Goal: Find contact information: Find contact information

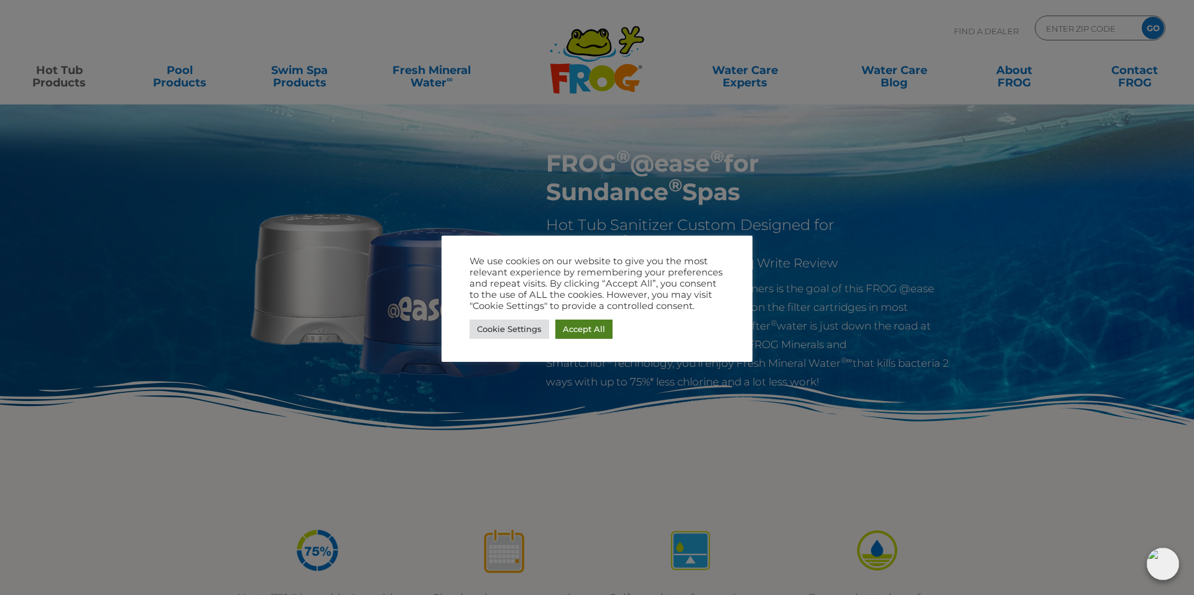
click at [594, 327] on link "Accept All" at bounding box center [583, 329] width 57 height 19
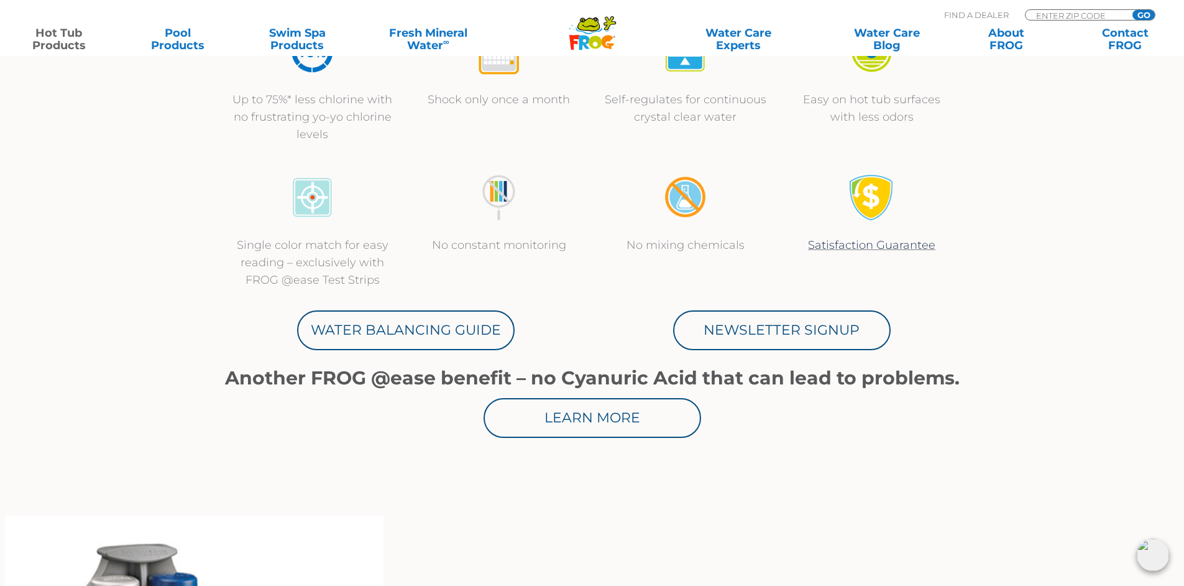
scroll to position [497, 0]
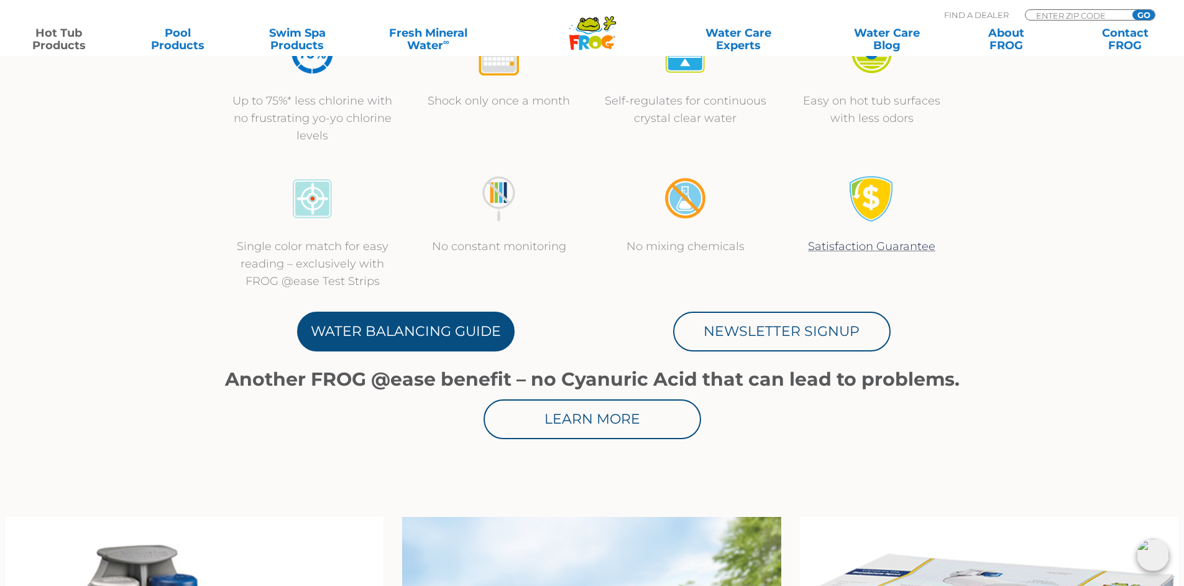
click at [392, 335] on link "Water Balancing Guide" at bounding box center [406, 332] width 218 height 40
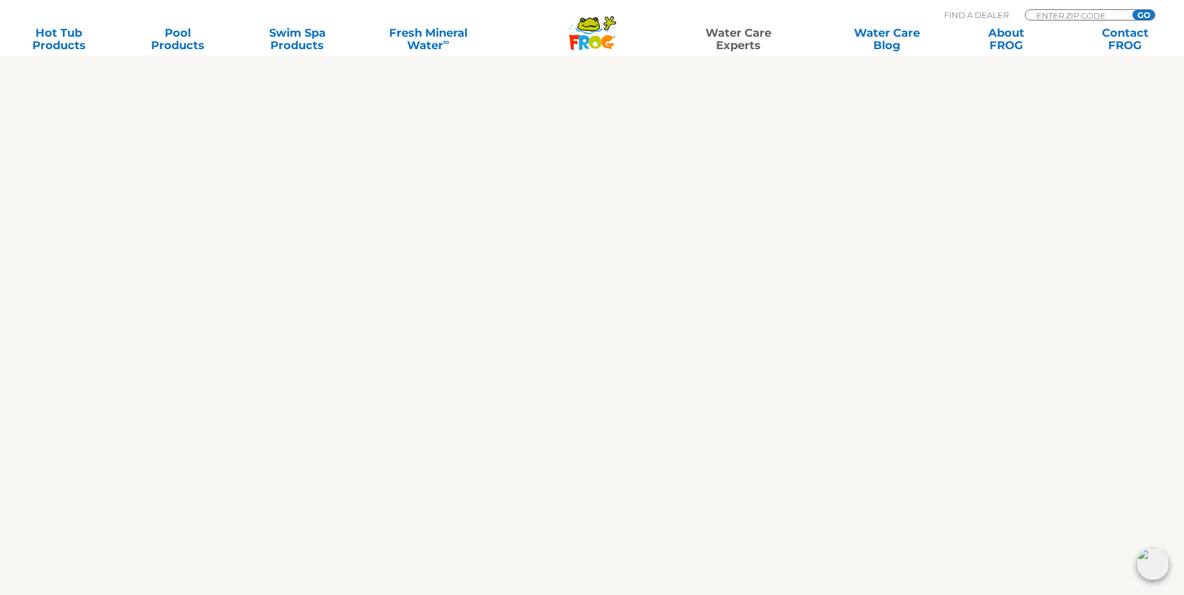
scroll to position [684, 0]
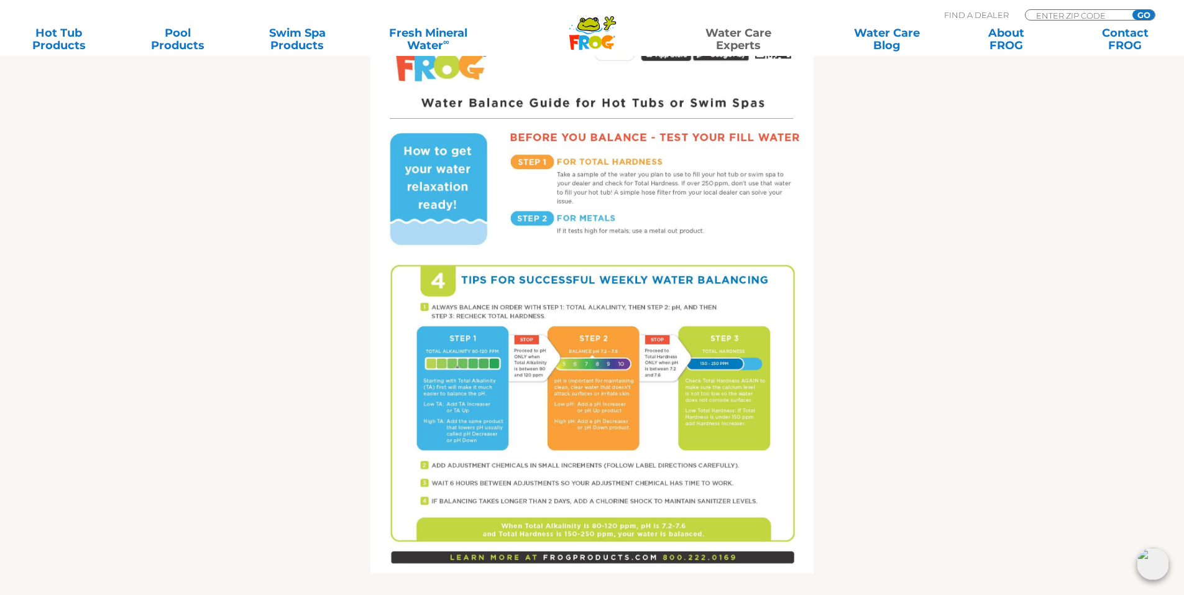
click at [418, 392] on img at bounding box center [592, 286] width 443 height 574
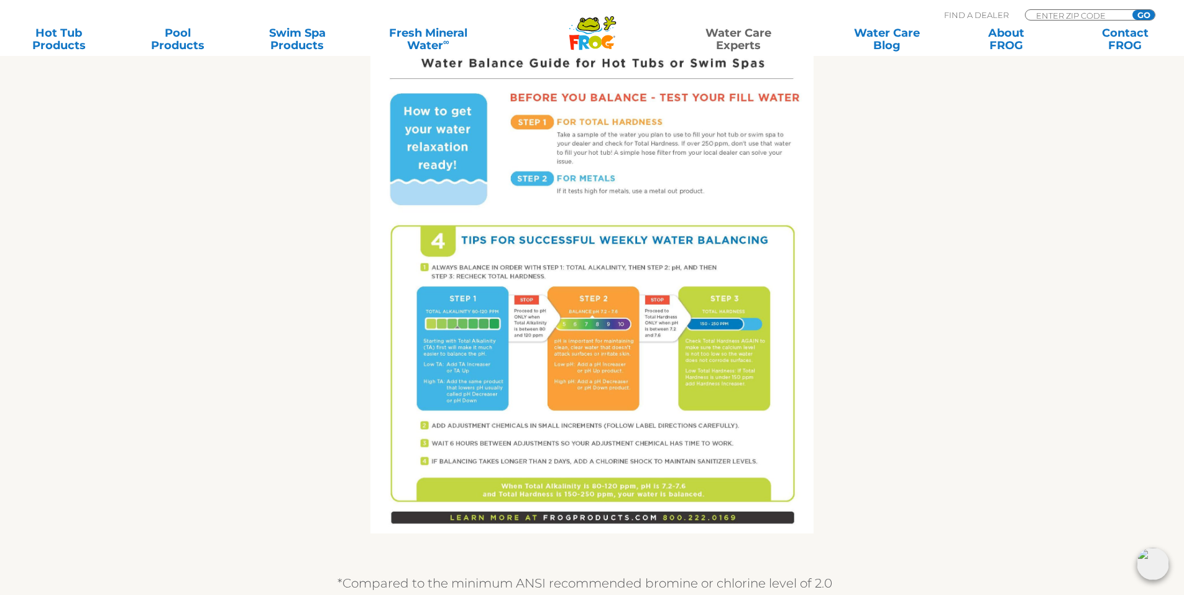
scroll to position [746, 0]
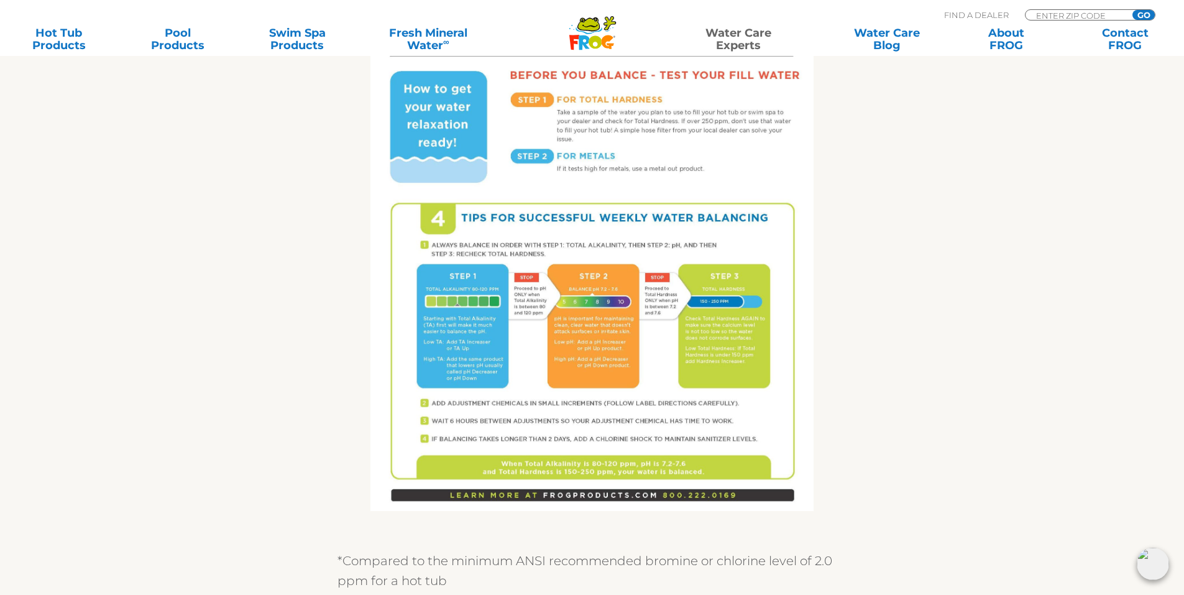
click at [563, 294] on img at bounding box center [592, 224] width 443 height 574
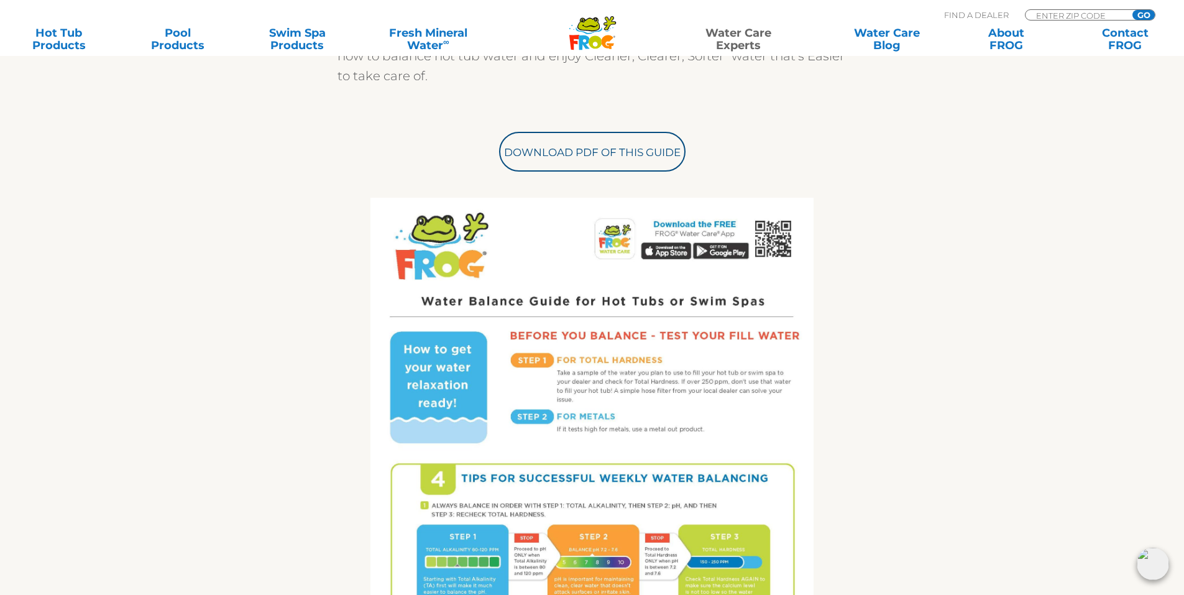
scroll to position [435, 0]
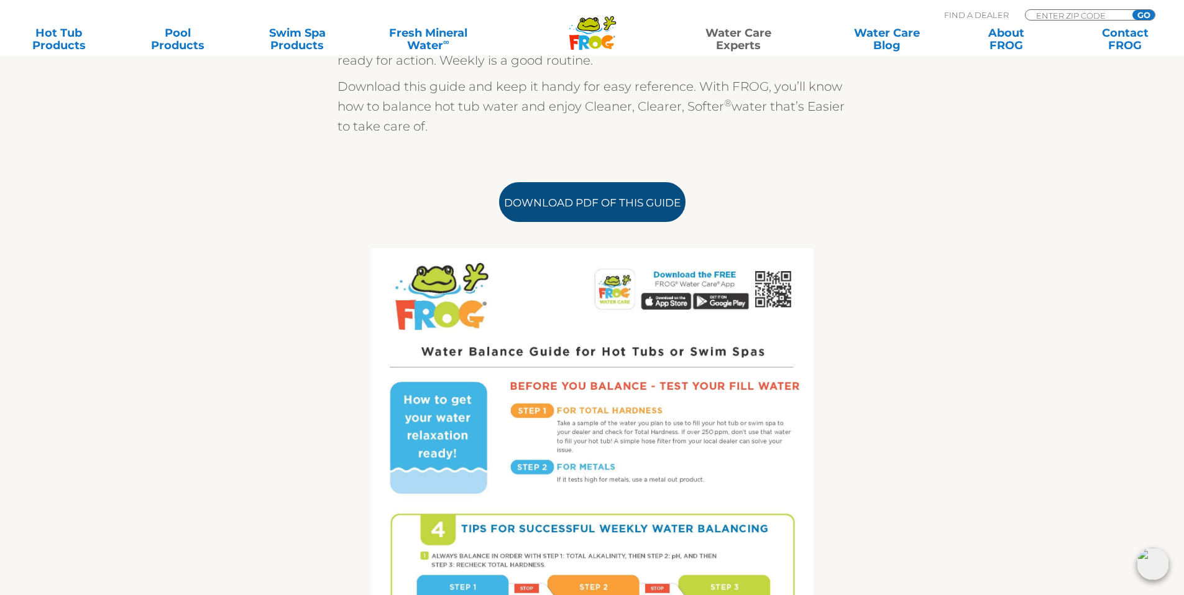
click at [586, 214] on link "Download PDF of this Guide" at bounding box center [592, 202] width 187 height 40
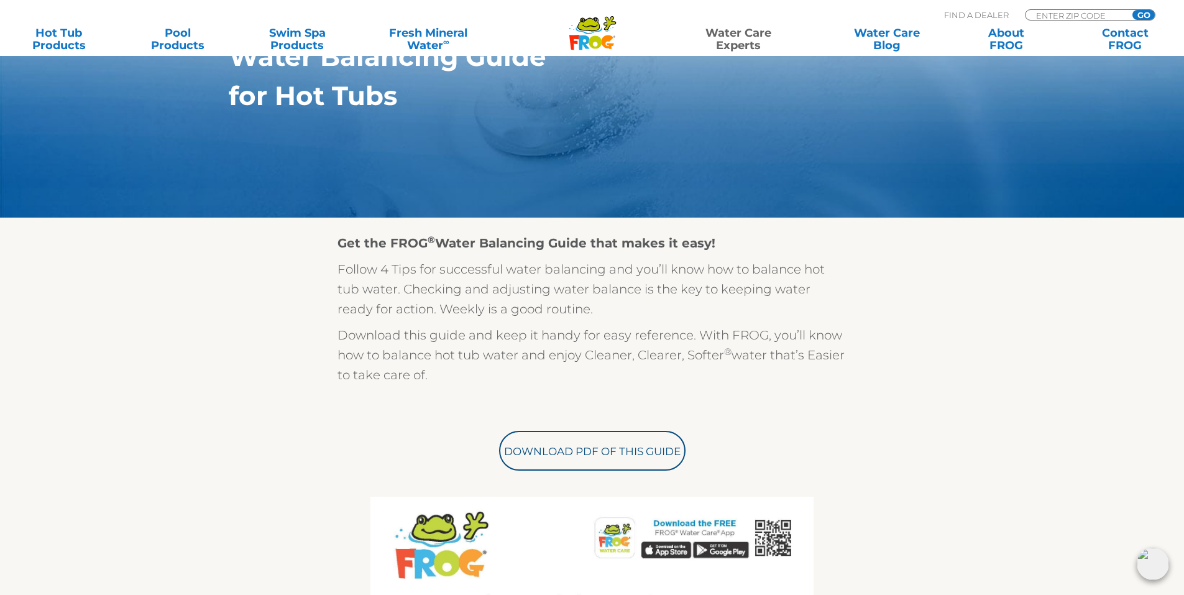
scroll to position [0, 0]
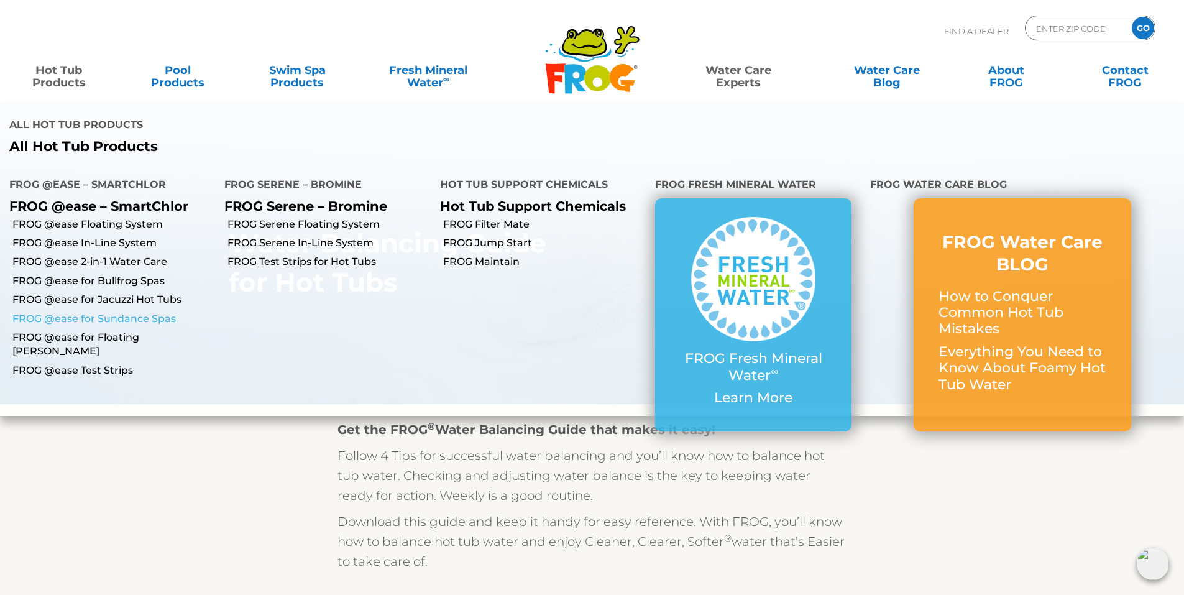
click at [126, 319] on link "FROG @ease for Sundance Spas" at bounding box center [113, 319] width 203 height 14
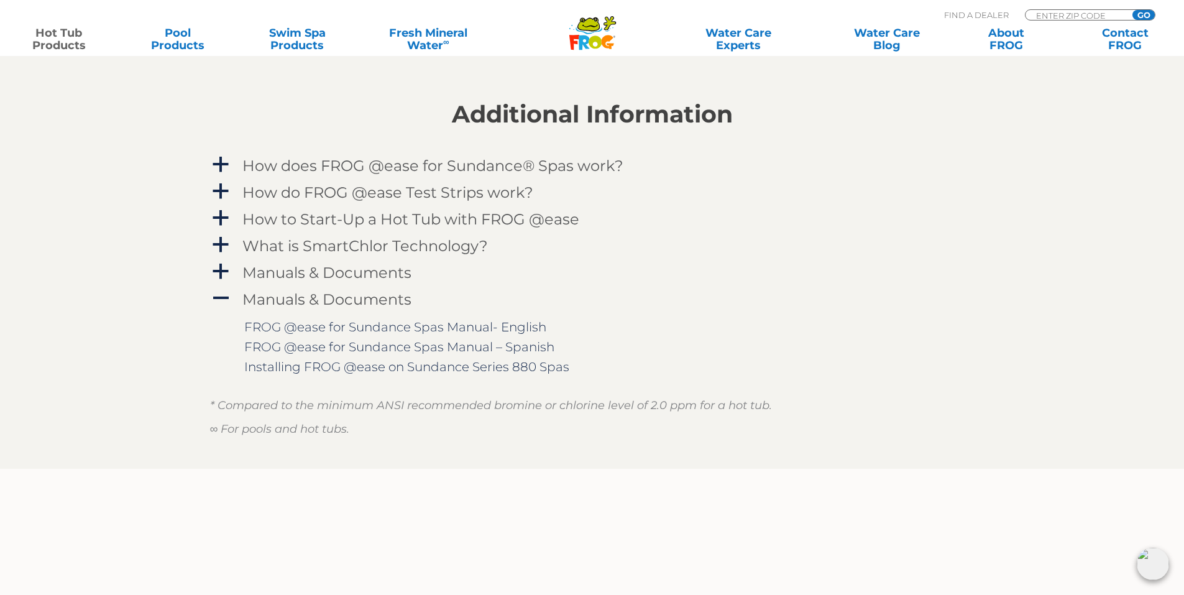
scroll to position [1306, 0]
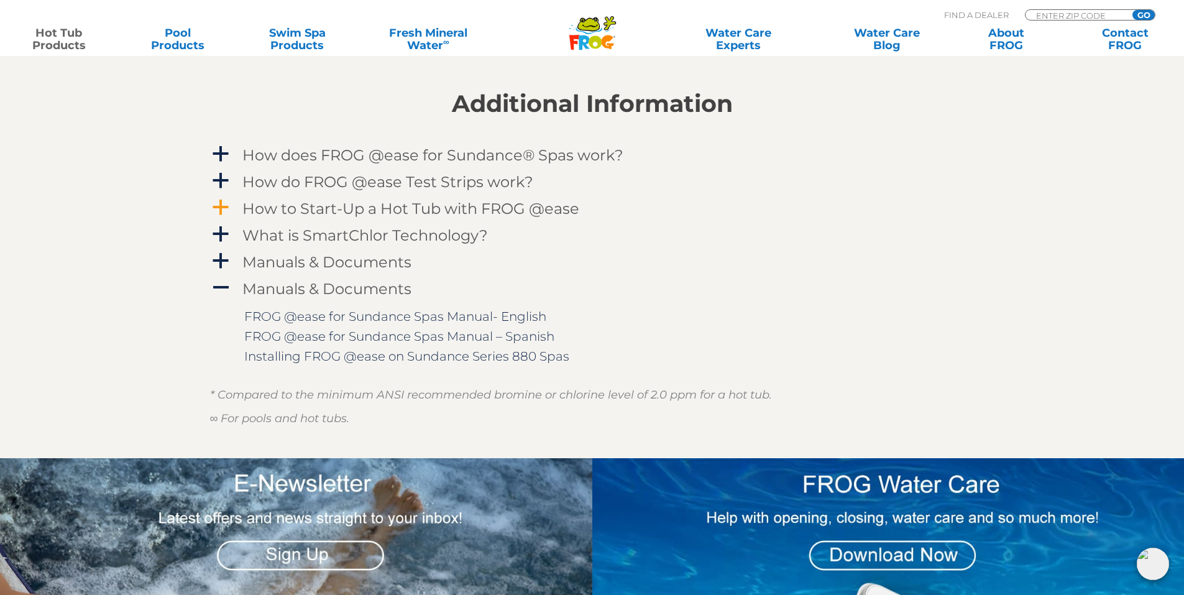
click at [219, 203] on span "a" at bounding box center [220, 207] width 19 height 19
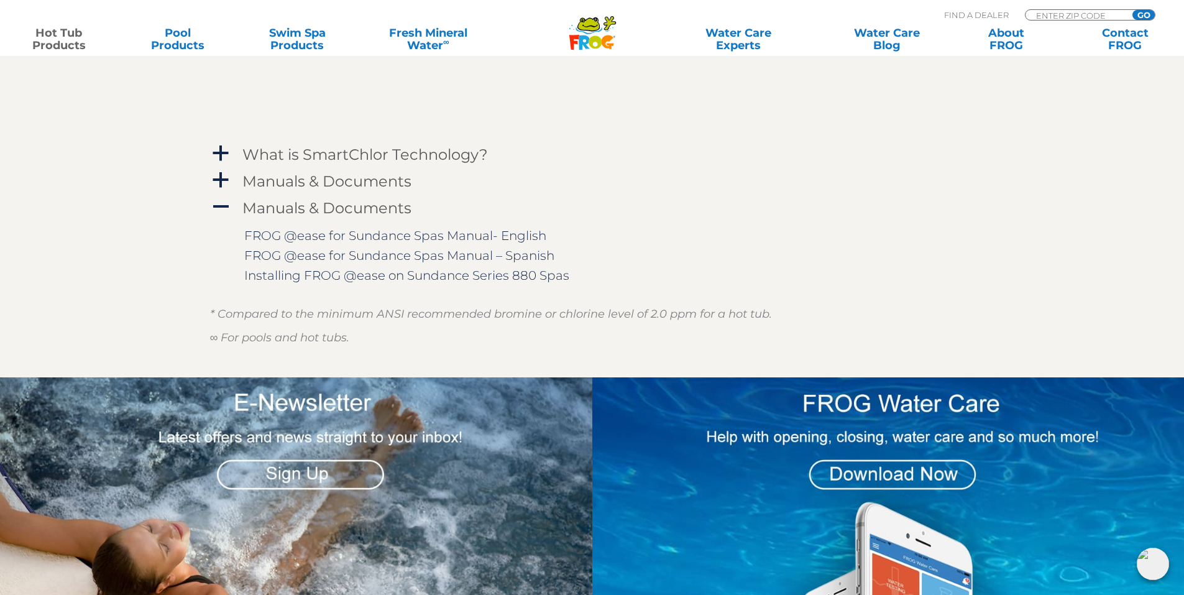
scroll to position [1617, 0]
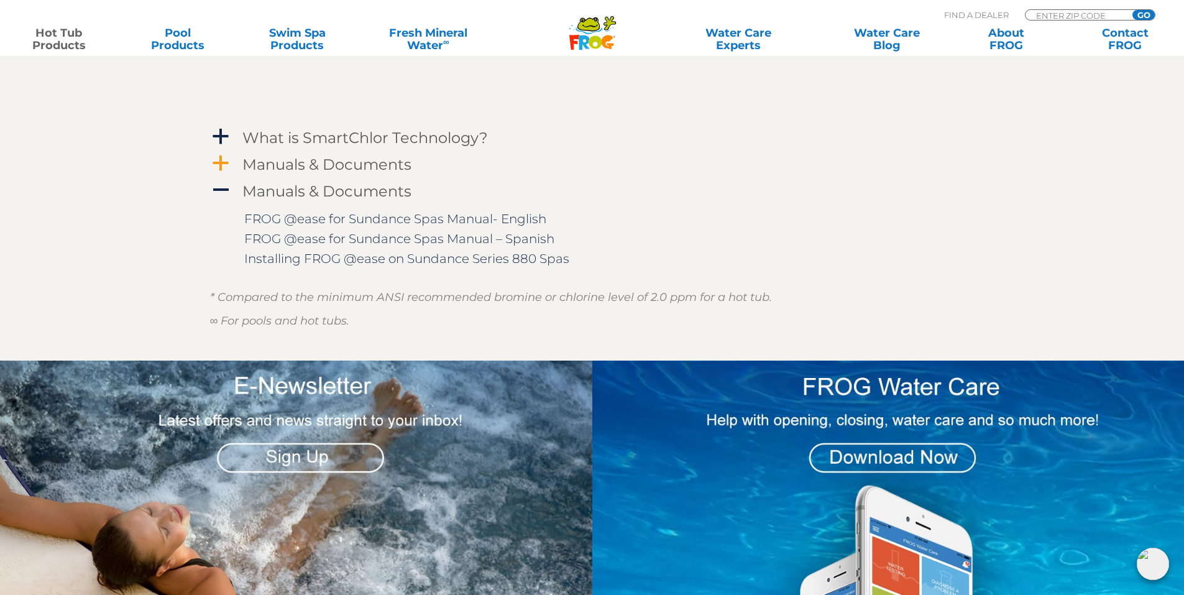
click at [215, 163] on span "a" at bounding box center [220, 163] width 19 height 19
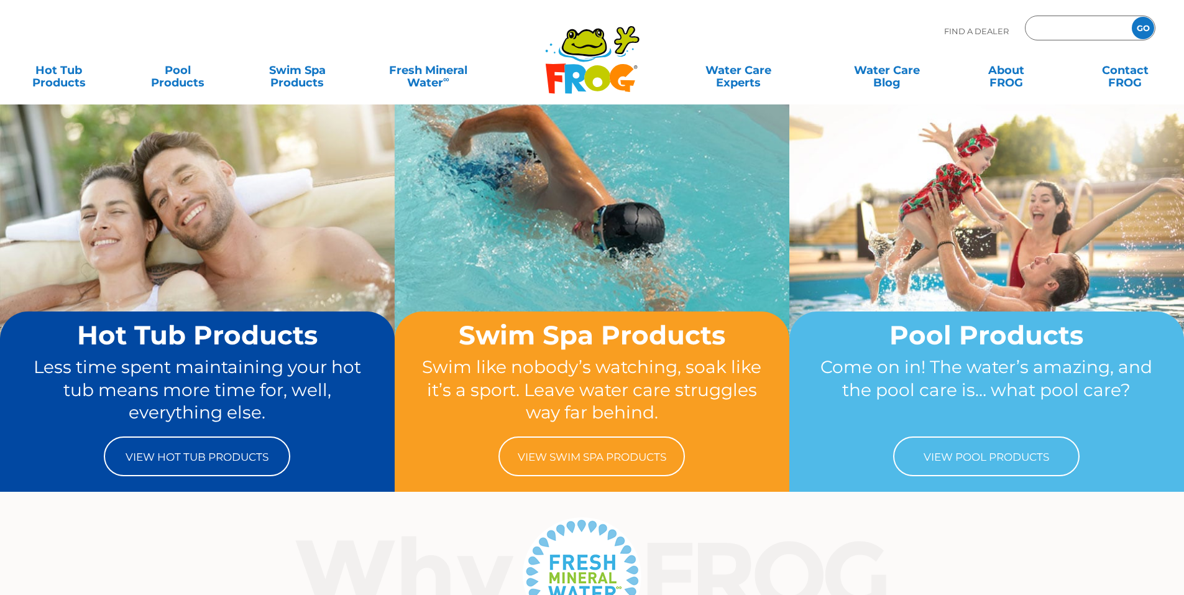
click at [1068, 29] on input "Zip Code Form" at bounding box center [1077, 28] width 84 height 18
type input "98418"
click at [1143, 27] on input "GO" at bounding box center [1143, 28] width 22 height 22
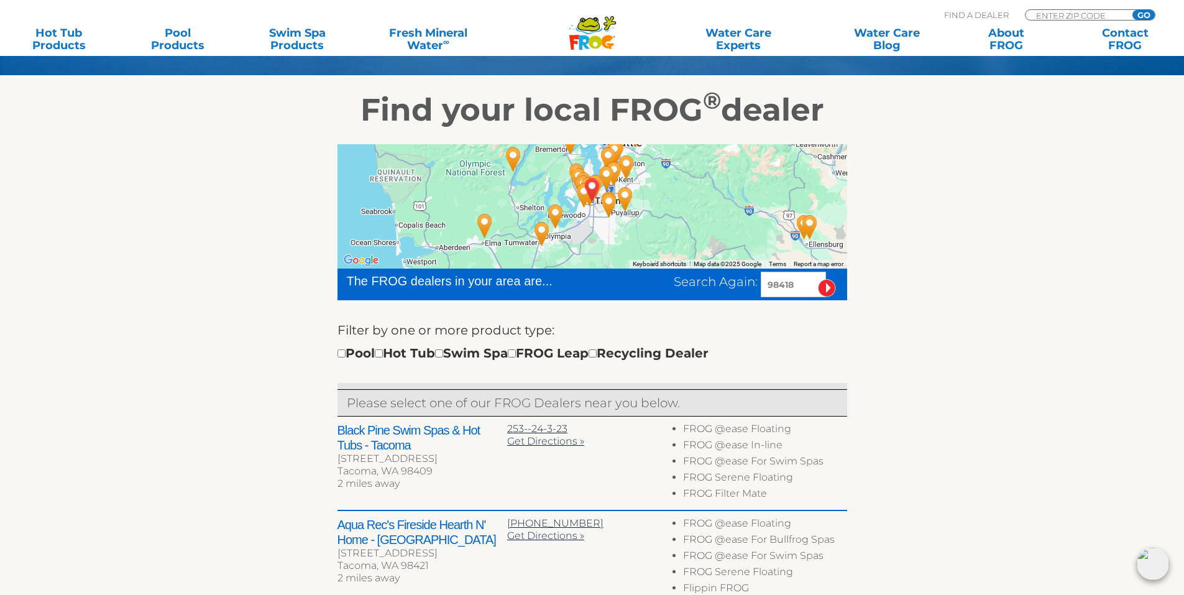
scroll to position [249, 0]
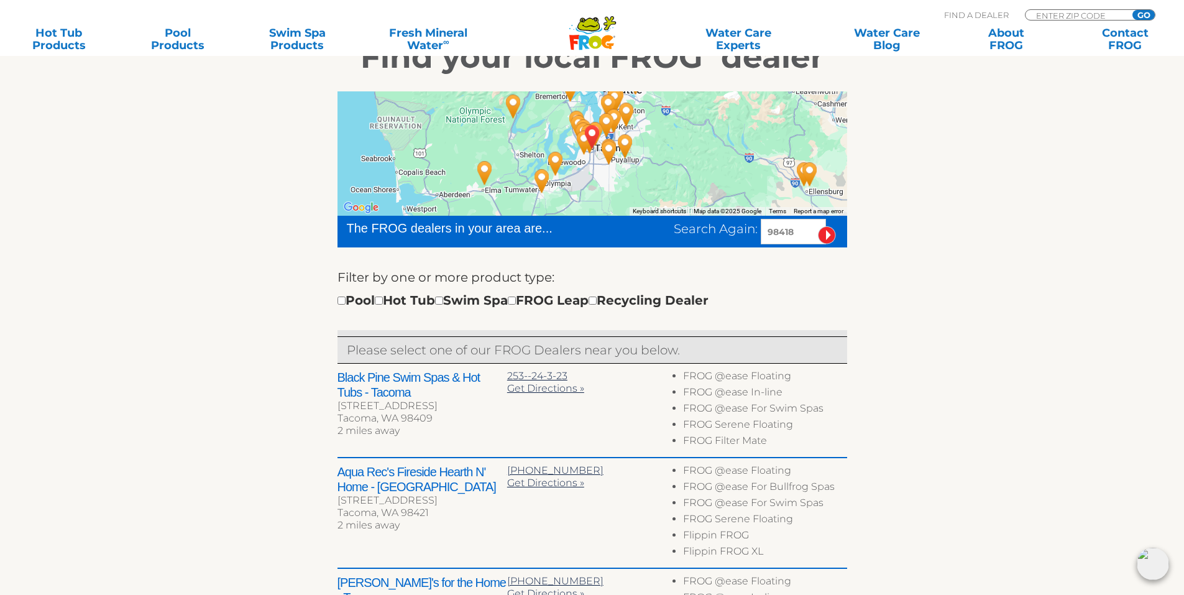
click at [393, 304] on div "Pool Hot Tub Swim Spa FROG Leap Recycling Dealer" at bounding box center [523, 300] width 371 height 20
click at [383, 301] on input "checkbox" at bounding box center [379, 301] width 8 height 8
checkbox input "true"
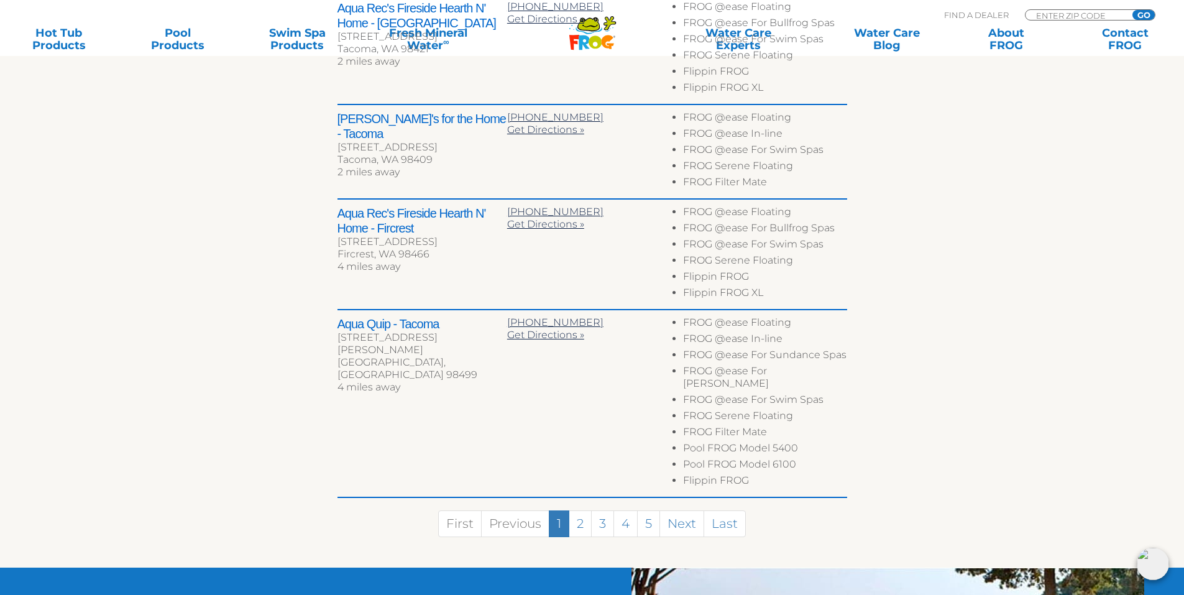
scroll to position [713, 0]
click at [545, 338] on span "Get Directions »" at bounding box center [545, 334] width 77 height 12
